Goal: Check status: Check status

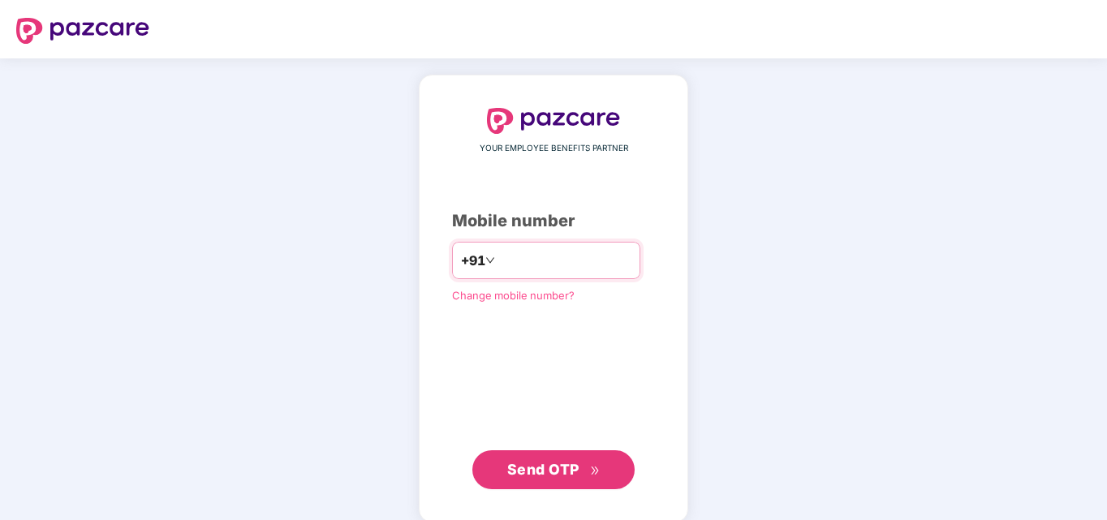
click at [524, 269] on input "number" at bounding box center [564, 261] width 133 height 26
type input "**********"
click at [532, 456] on button "Send OTP" at bounding box center [553, 470] width 162 height 39
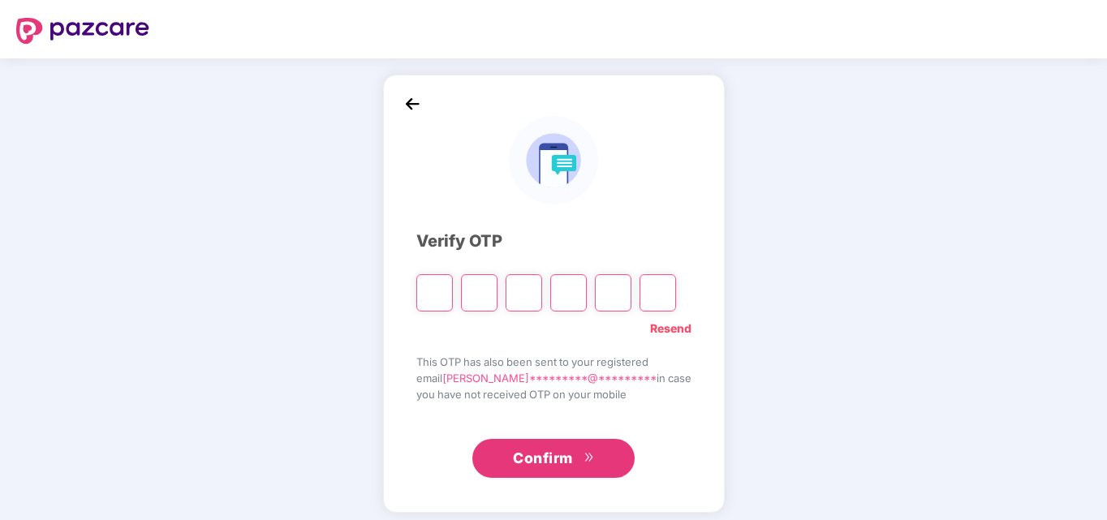
type input "*"
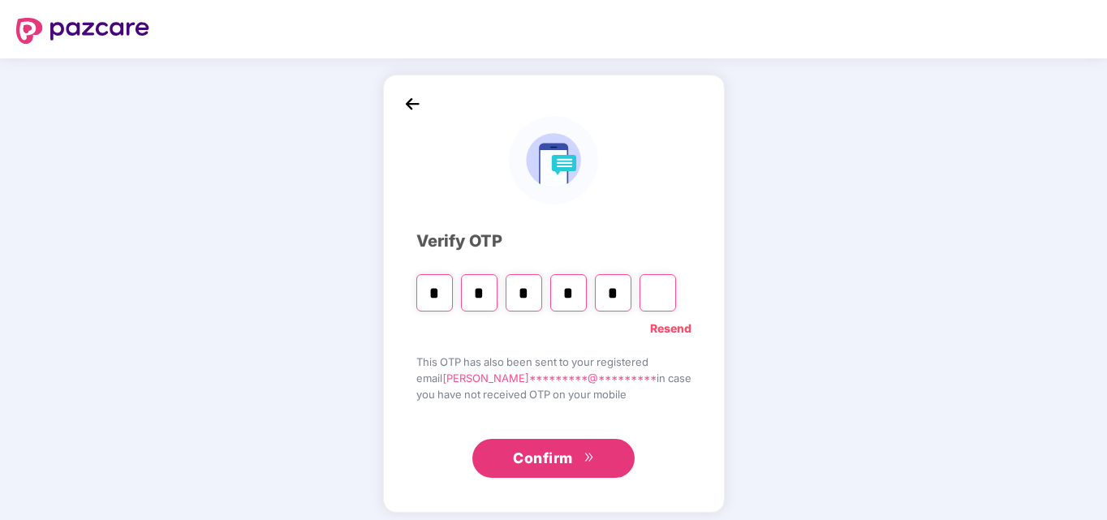
type input "*"
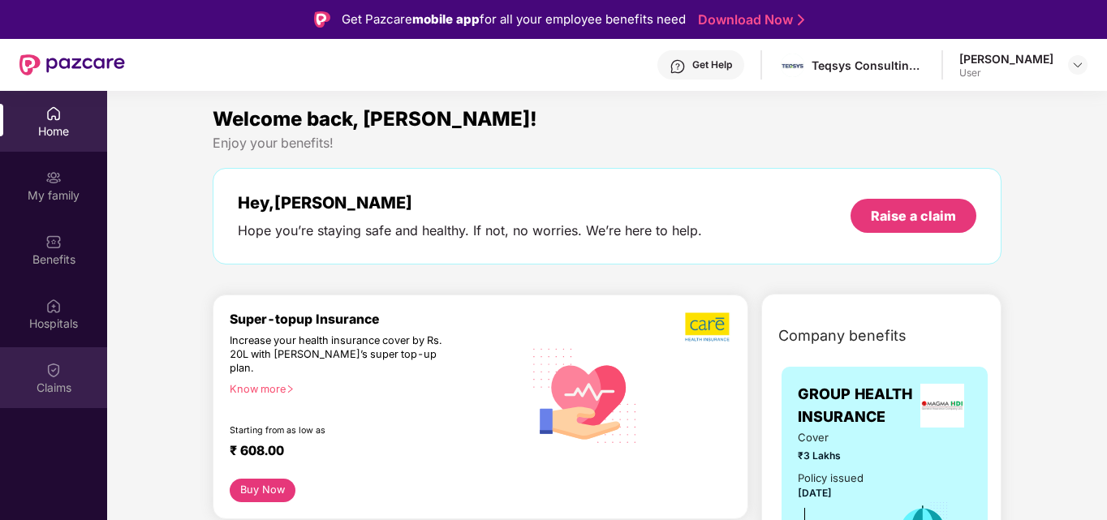
click at [57, 367] on img at bounding box center [53, 370] width 16 height 16
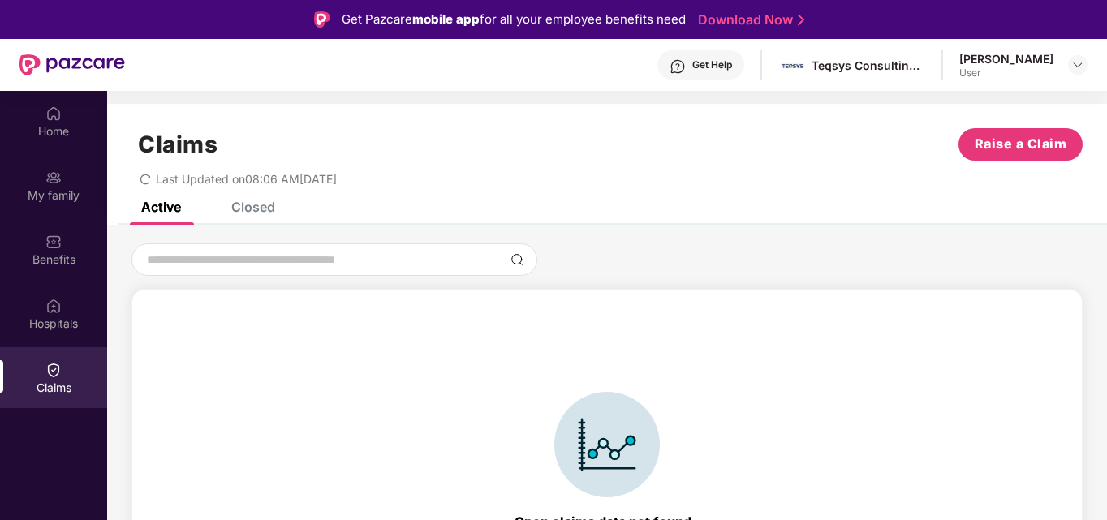
click at [274, 201] on div "Claims Raise a Claim Last Updated on 08:06 AM[DATE]" at bounding box center [607, 153] width 1000 height 98
click at [269, 206] on div "Closed" at bounding box center [253, 207] width 44 height 16
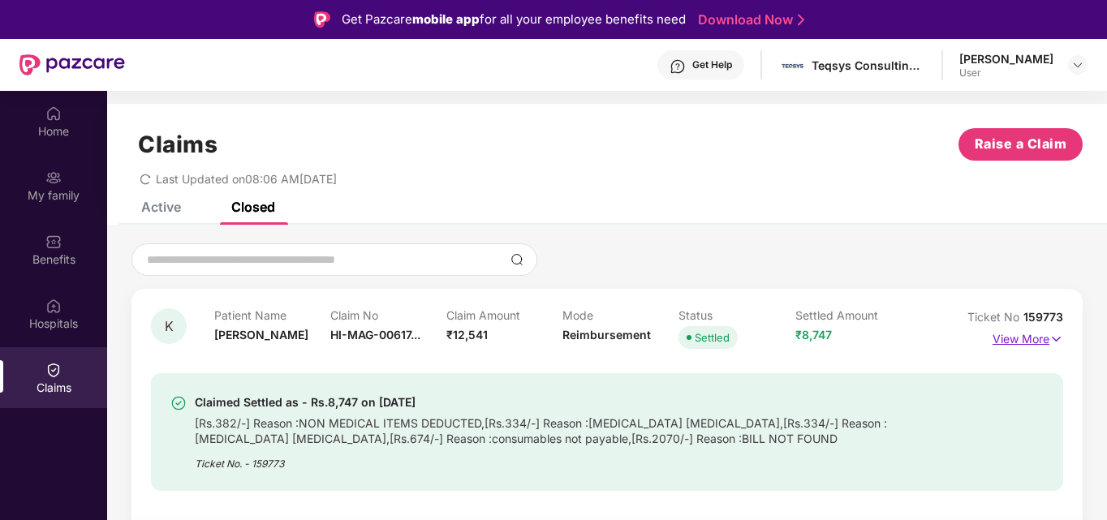
click at [1052, 345] on img at bounding box center [1057, 339] width 14 height 18
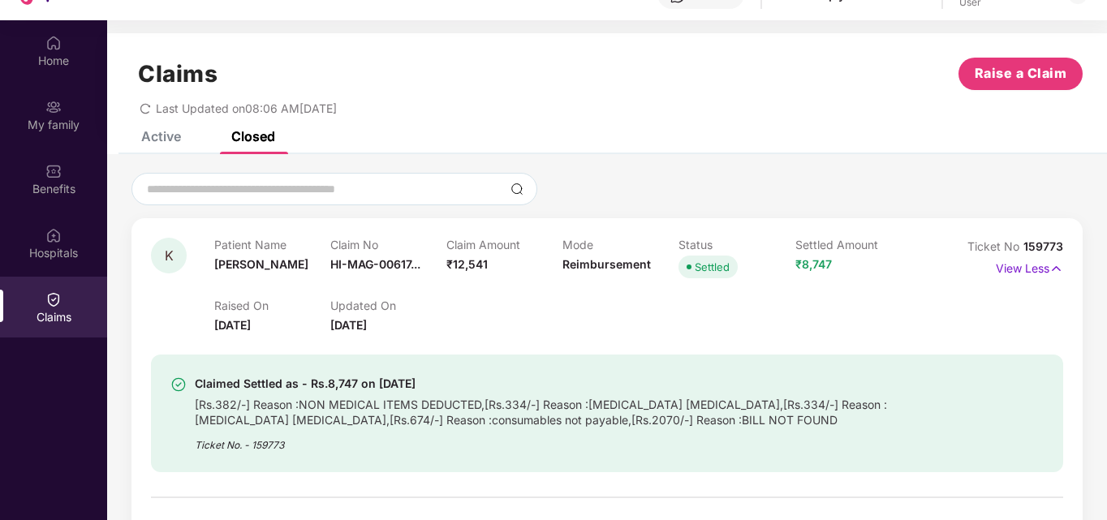
scroll to position [91, 0]
